Goal: Find specific page/section: Find specific page/section

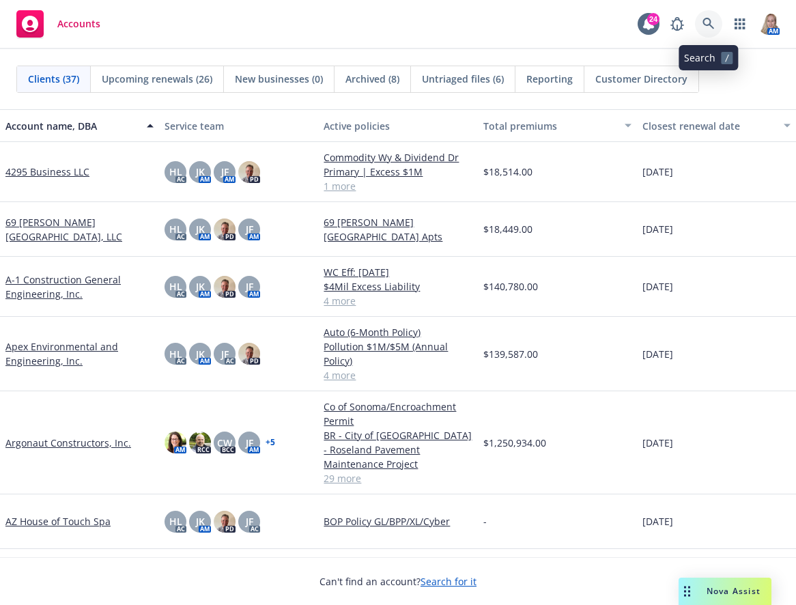
click at [711, 20] on icon at bounding box center [709, 24] width 12 height 12
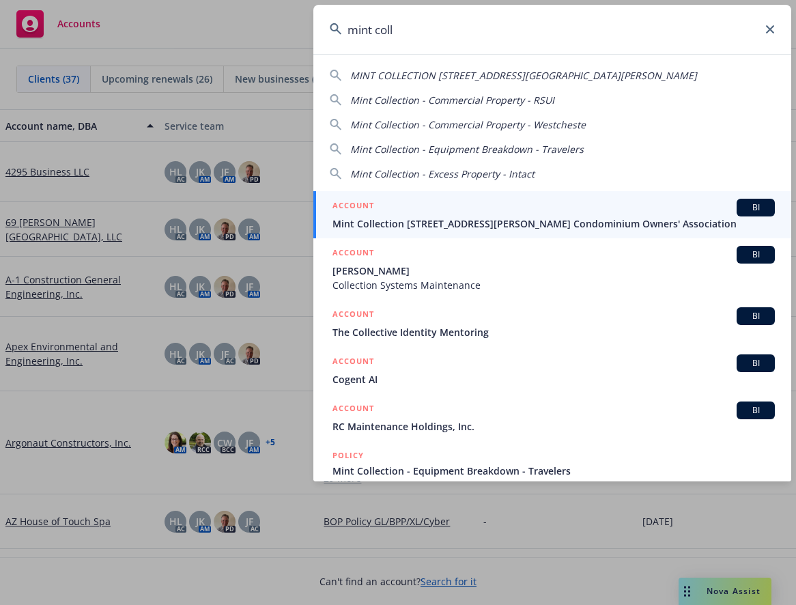
click at [444, 77] on span "MINT COLLECTION [STREET_ADDRESS][GEOGRAPHIC_DATA][PERSON_NAME]" at bounding box center [523, 75] width 347 height 13
type input "MINT COLLECTION [STREET_ADDRESS][GEOGRAPHIC_DATA][PERSON_NAME]"
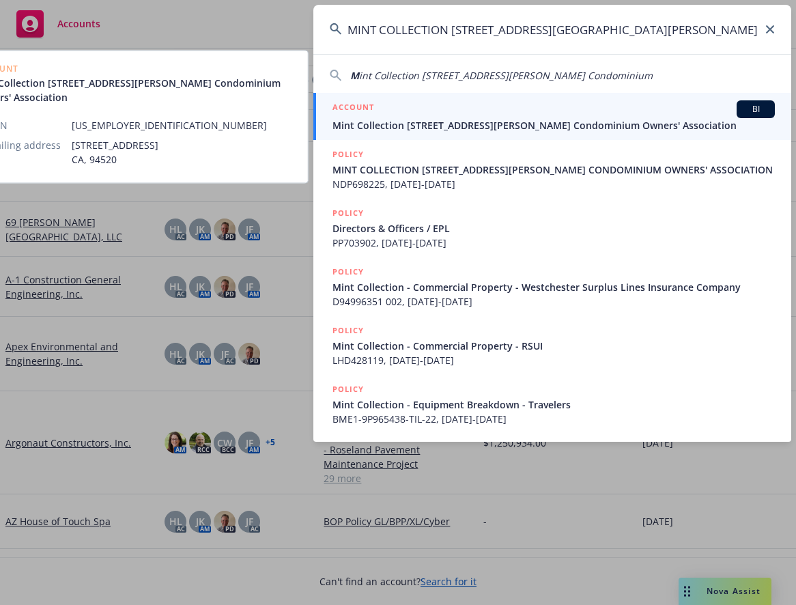
click at [445, 118] on span "Mint Collection [STREET_ADDRESS][PERSON_NAME] Condominium Owners' Association" at bounding box center [554, 125] width 442 height 14
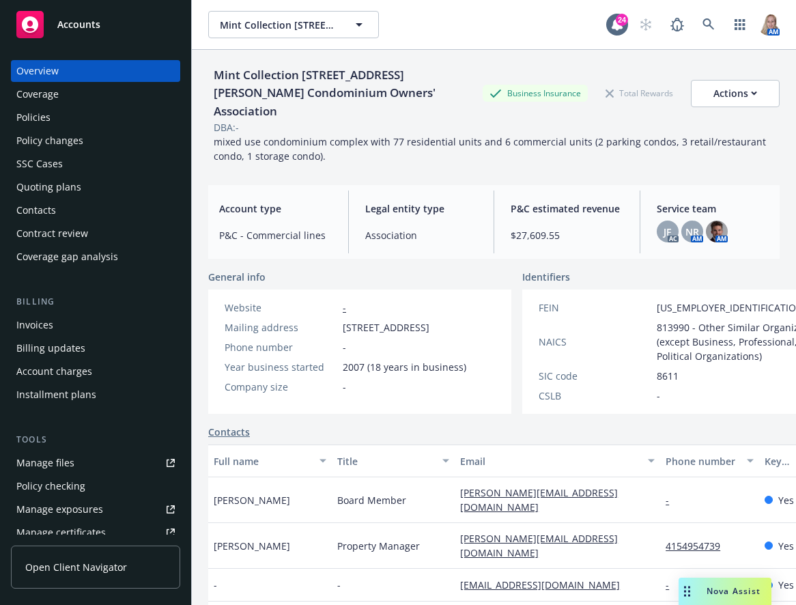
click at [684, 201] on span "Service team" at bounding box center [713, 208] width 113 height 14
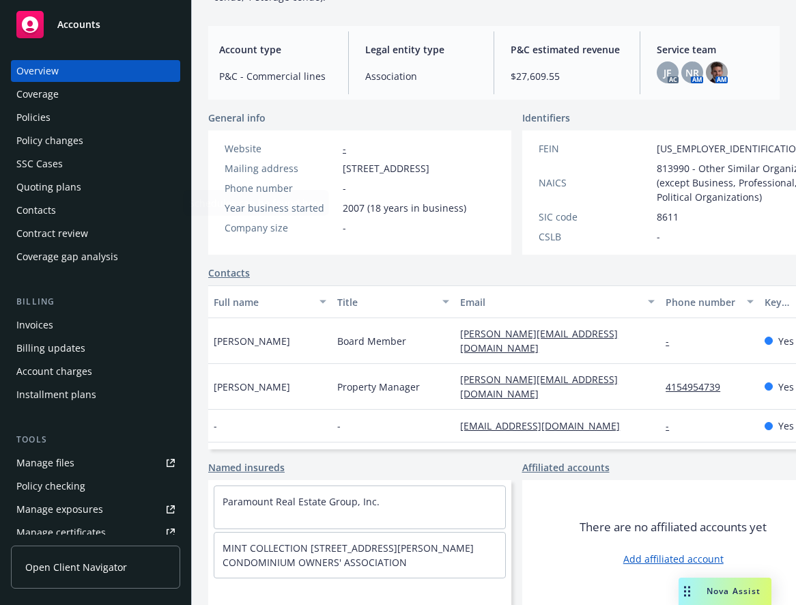
scroll to position [308, 0]
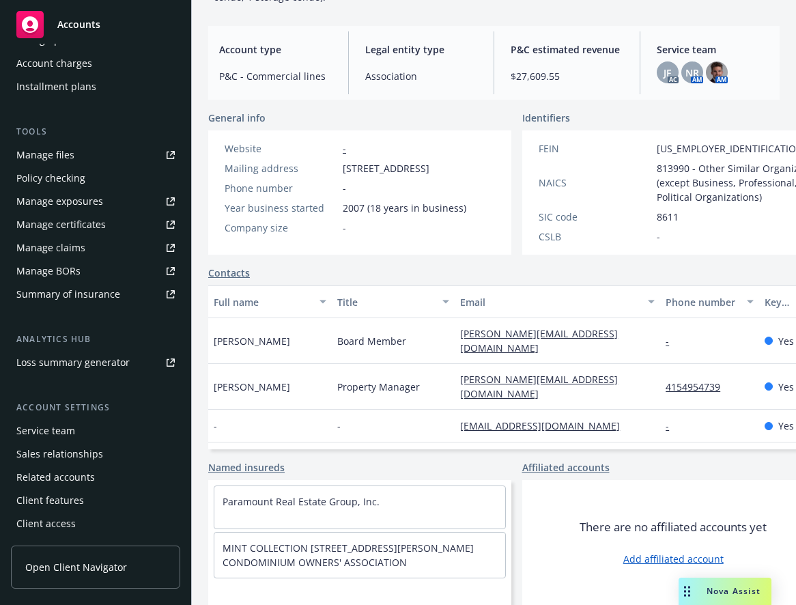
click at [63, 434] on div "Service team" at bounding box center [45, 431] width 59 height 22
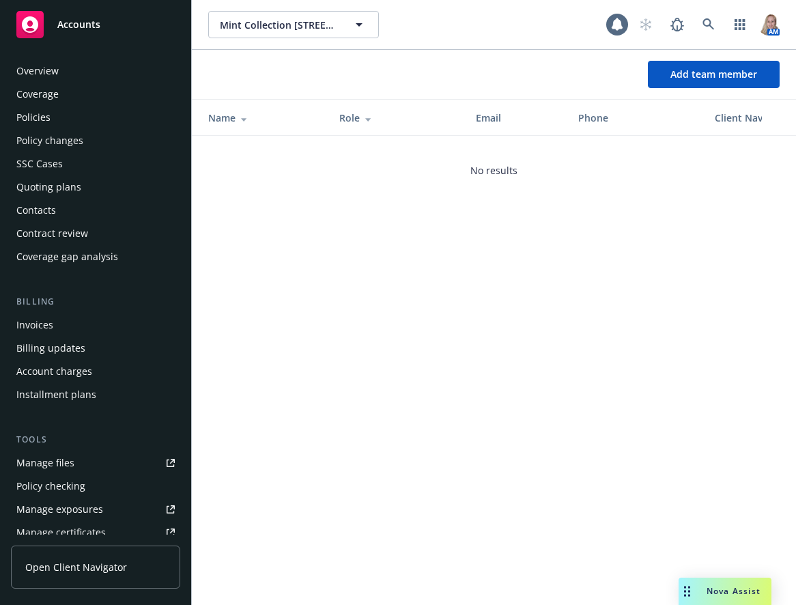
scroll to position [308, 0]
